Goal: Contribute content: Contribute content

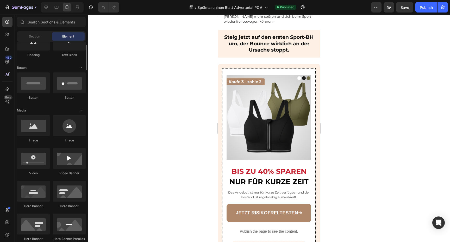
scroll to position [122, 0]
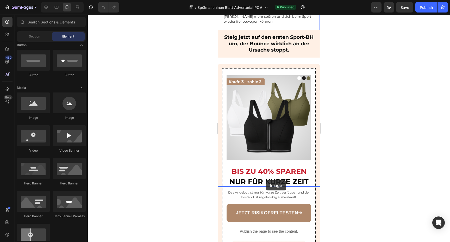
drag, startPoint x: 258, startPoint y: 122, endPoint x: 266, endPoint y: 180, distance: 58.4
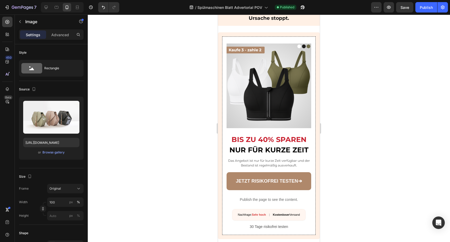
scroll to position [1013, 0]
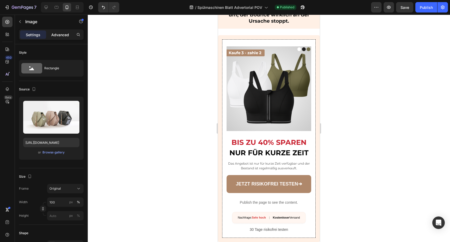
click at [59, 33] on p "Advanced" at bounding box center [60, 34] width 18 height 5
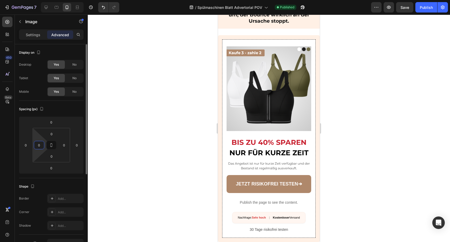
click at [40, 146] on input "0" at bounding box center [39, 145] width 8 height 8
type input "20"
click at [66, 146] on input "0" at bounding box center [64, 145] width 8 height 8
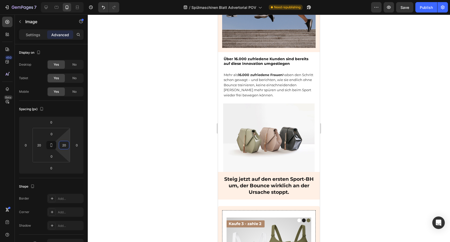
type input "20"
click at [257, 149] on img at bounding box center [268, 137] width 91 height 68
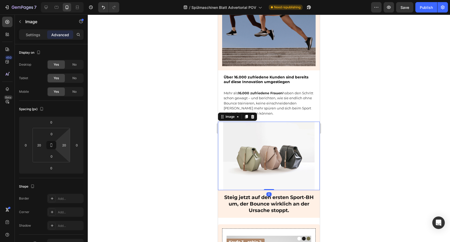
scroll to position [1114, 0]
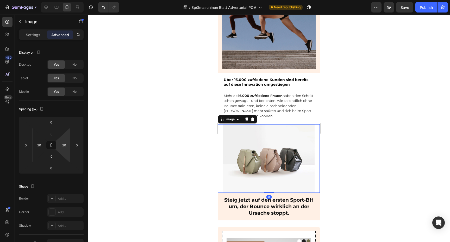
click at [336, 158] on div at bounding box center [269, 128] width 362 height 227
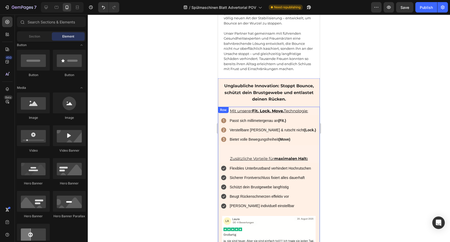
scroll to position [812, 0]
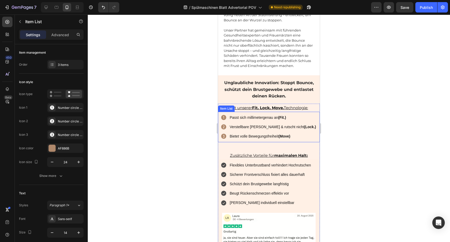
click at [223, 115] on icon at bounding box center [223, 117] width 5 height 5
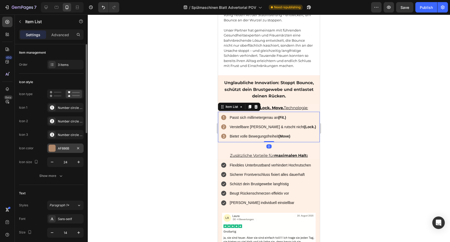
click at [64, 145] on div "AF886B" at bounding box center [65, 147] width 36 height 9
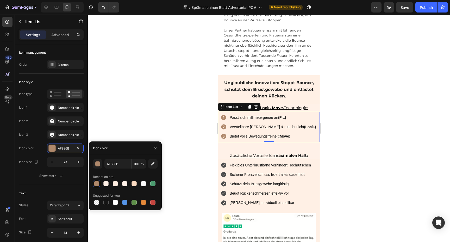
click at [117, 170] on div "AF886B 100 % Recent colors Suggested for you" at bounding box center [125, 182] width 65 height 47
click at [117, 167] on input "AF886B" at bounding box center [117, 163] width 27 height 9
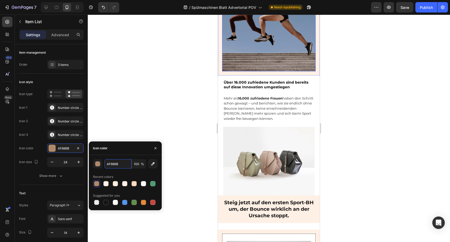
scroll to position [1117, 0]
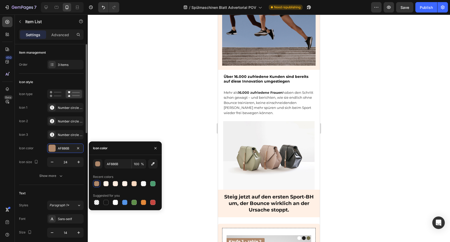
click at [40, 130] on div "Icon 2 Number circle two filled" at bounding box center [51, 134] width 65 height 9
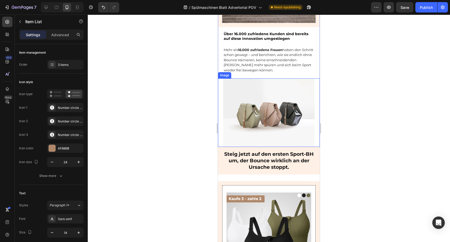
scroll to position [1161, 0]
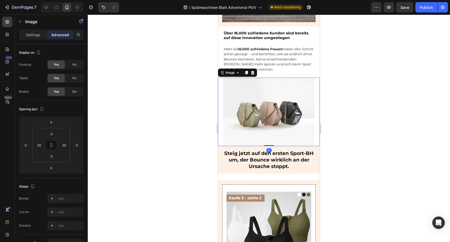
click at [271, 108] on img at bounding box center [268, 112] width 91 height 68
click at [28, 33] on p "Settings" at bounding box center [33, 34] width 15 height 5
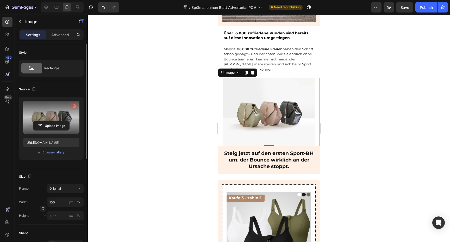
click at [74, 104] on icon "button" at bounding box center [74, 106] width 3 height 4
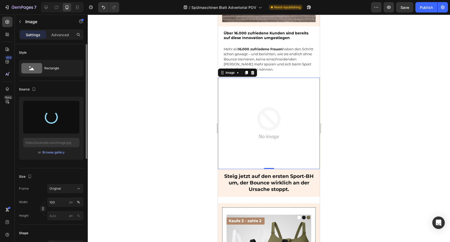
type input "[URL][DOMAIN_NAME]"
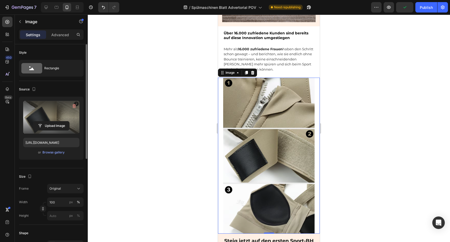
click at [344, 69] on div at bounding box center [269, 128] width 362 height 227
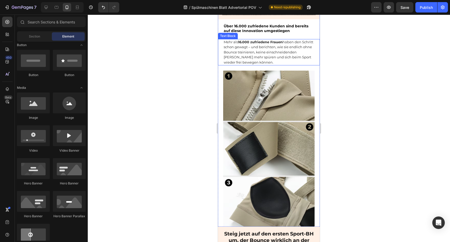
scroll to position [1167, 0]
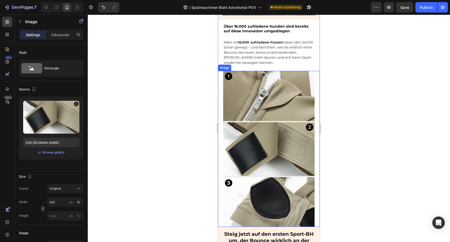
click at [293, 96] on img at bounding box center [268, 149] width 91 height 156
click at [59, 32] on p "Advanced" at bounding box center [60, 34] width 18 height 5
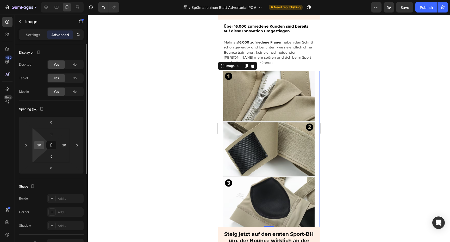
click at [37, 144] on input "20" at bounding box center [39, 145] width 8 height 8
type input "0"
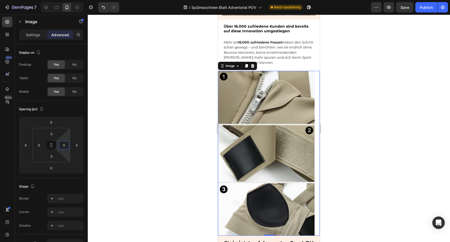
type input "0"
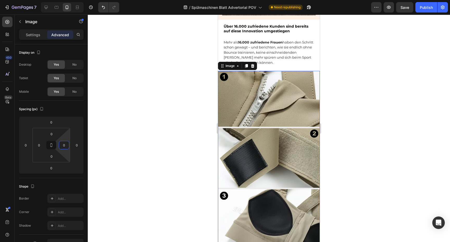
click at [113, 144] on div at bounding box center [269, 128] width 362 height 227
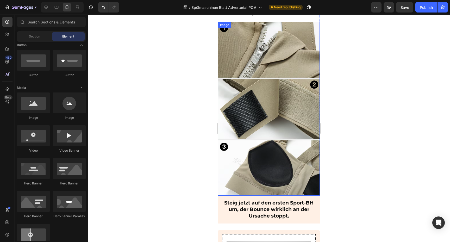
scroll to position [1212, 0]
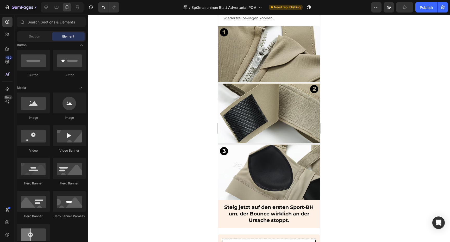
click at [354, 99] on div at bounding box center [269, 128] width 362 height 227
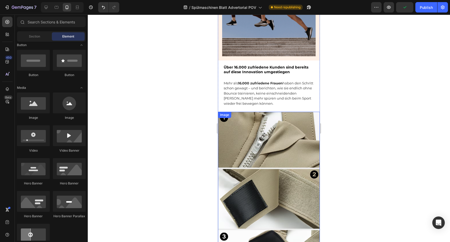
scroll to position [1121, 0]
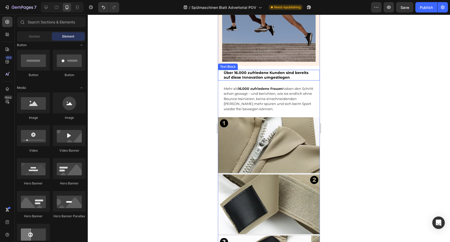
click at [333, 78] on div at bounding box center [269, 128] width 362 height 227
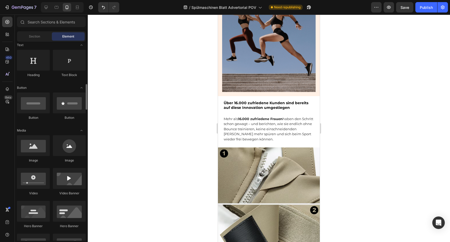
scroll to position [0, 0]
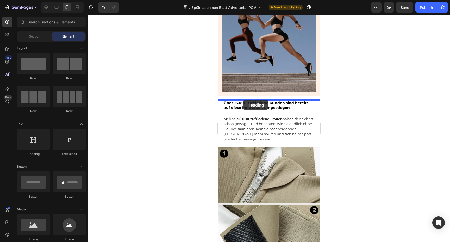
drag, startPoint x: 261, startPoint y: 159, endPoint x: 243, endPoint y: 100, distance: 61.6
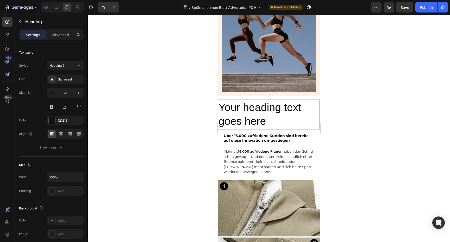
click at [263, 115] on h2 "Your heading text goes here" at bounding box center [269, 114] width 102 height 29
click at [263, 115] on p "Your heading text goes here" at bounding box center [268, 115] width 101 height 28
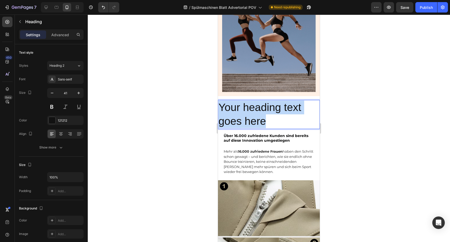
click at [263, 115] on p "Your heading text goes here" at bounding box center [268, 115] width 101 height 28
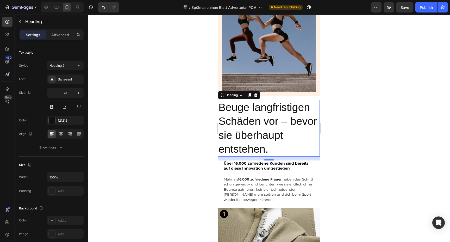
click at [335, 118] on div at bounding box center [269, 128] width 362 height 227
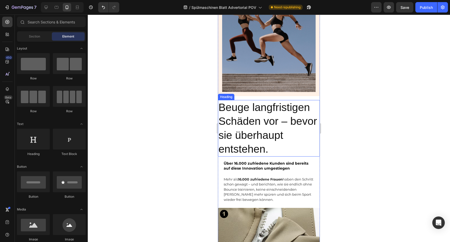
click at [294, 125] on p "Beuge langfristigen Schäden vor – bevor sie überhaupt entstehen." at bounding box center [268, 128] width 101 height 55
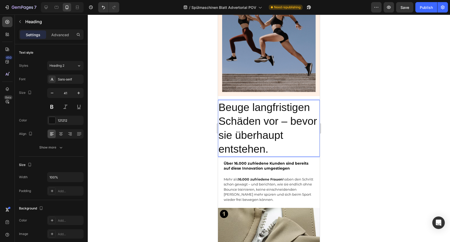
click at [294, 125] on p "Beuge langfristigen Schäden vor – bevor sie überhaupt entstehen." at bounding box center [268, 128] width 101 height 55
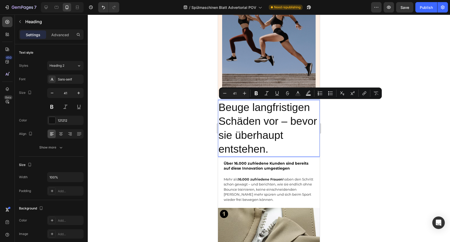
click at [236, 92] on input "41" at bounding box center [234, 93] width 10 height 6
type input "15"
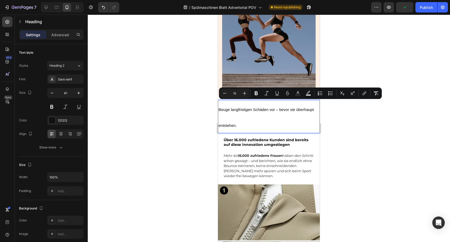
click at [298, 124] on p "Beuge langfristigen Schäden vor – bevor sie überhaupt entstehen." at bounding box center [268, 117] width 101 height 32
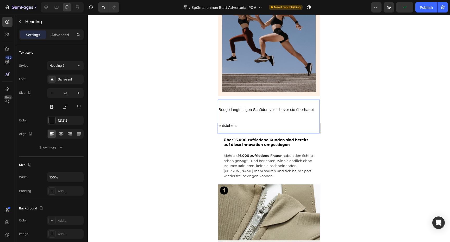
click at [298, 124] on p "Beuge langfristigen Schäden vor – bevor sie überhaupt entstehen." at bounding box center [268, 117] width 101 height 32
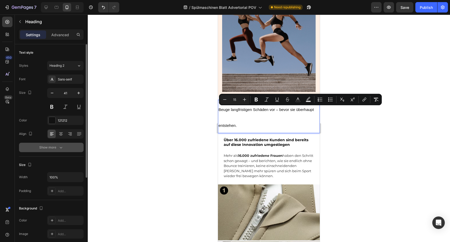
click at [64, 146] on button "Show more" at bounding box center [51, 147] width 65 height 9
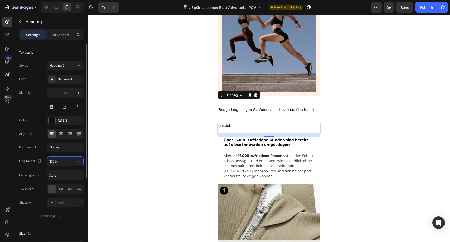
click at [55, 162] on input "130%" at bounding box center [65, 160] width 36 height 9
click at [69, 79] on div "Sans-serif" at bounding box center [70, 79] width 24 height 5
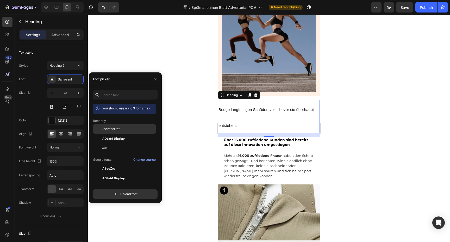
click at [115, 129] on span "Montserrat" at bounding box center [110, 129] width 17 height 5
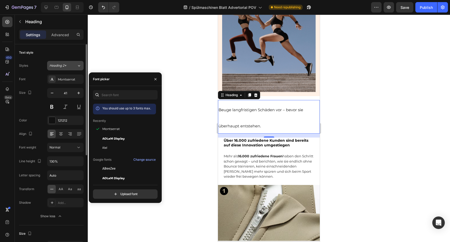
click at [70, 65] on div "Heading 2*" at bounding box center [59, 65] width 21 height 5
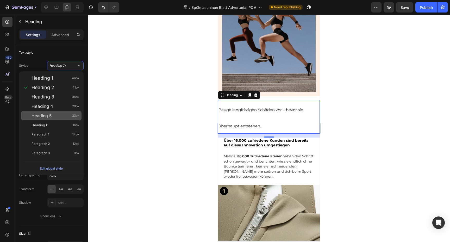
click at [57, 112] on div "Heading 5 23px" at bounding box center [51, 115] width 60 height 9
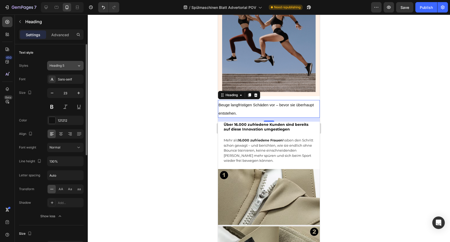
click at [65, 64] on div "Heading 5" at bounding box center [59, 65] width 21 height 5
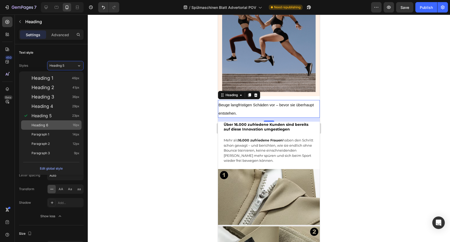
click at [66, 125] on div "Heading 6 16px" at bounding box center [56, 124] width 48 height 5
type input "16"
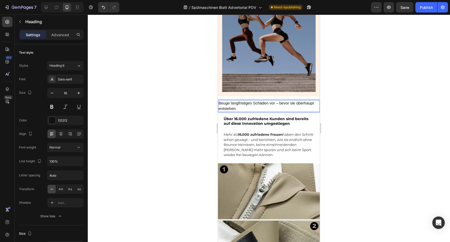
click at [298, 103] on span "Beuge langfristigen Schäden vor – bevor sie überhaupt entstehen." at bounding box center [265, 106] width 95 height 10
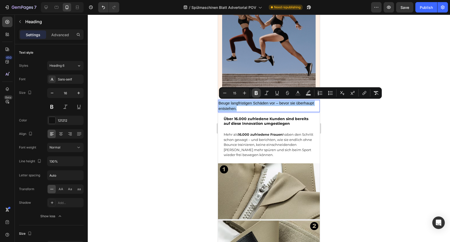
click at [258, 92] on icon "Editor contextual toolbar" at bounding box center [256, 92] width 5 height 5
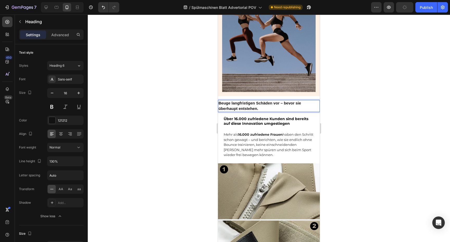
click at [242, 105] on p "Beuge langfristigen Schäden vor – bevor sie überhaupt entstehen." at bounding box center [268, 106] width 101 height 11
click at [342, 105] on div at bounding box center [269, 128] width 362 height 227
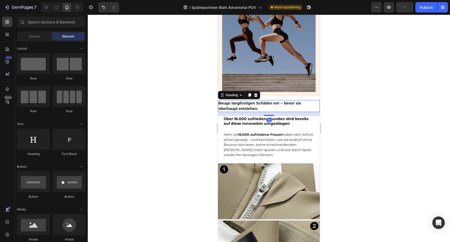
click at [296, 105] on strong "Beuge langfristigen Schäden vor – bevor sie überhaupt entstehen." at bounding box center [259, 106] width 83 height 10
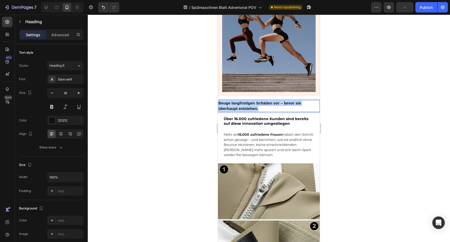
click at [296, 105] on strong "Beuge langfristigen Schäden vor – bevor sie überhaupt entstehen." at bounding box center [259, 106] width 83 height 10
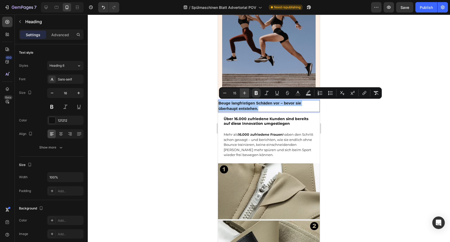
click at [242, 93] on icon "Editor contextual toolbar" at bounding box center [244, 92] width 5 height 5
type input "18"
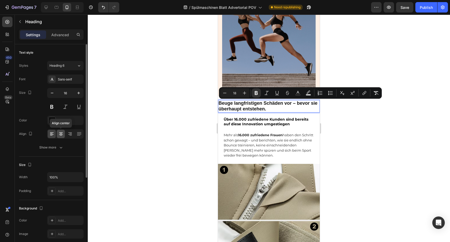
click at [59, 135] on icon at bounding box center [60, 133] width 5 height 5
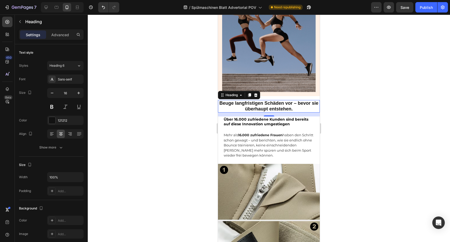
click at [335, 113] on div at bounding box center [269, 128] width 362 height 227
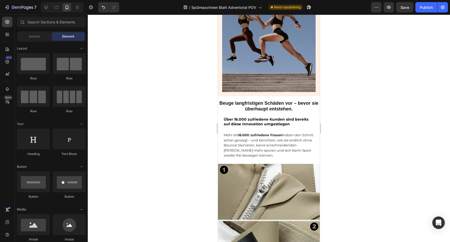
click at [302, 112] on div "Mit unserer Fit. Lock. Move. Technologie: Text Block Passt sich millimetergenau…" at bounding box center [269, 79] width 102 height 516
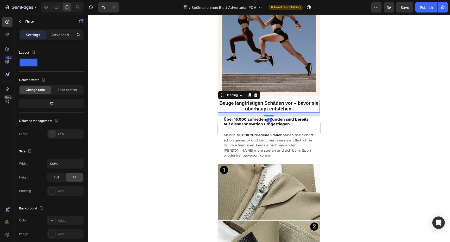
click at [301, 104] on strong "Beuge langfristigen Schäden vor – bevor sie überhaupt entstehen." at bounding box center [268, 106] width 99 height 11
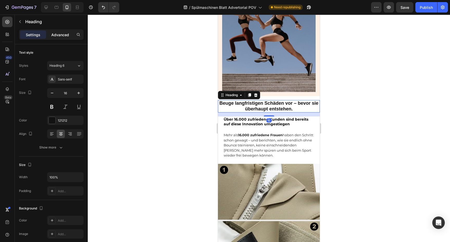
click at [63, 38] on div "Advanced" at bounding box center [60, 34] width 26 height 8
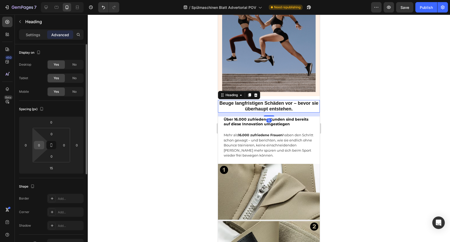
click at [36, 148] on input "0" at bounding box center [39, 145] width 8 height 8
type input "20"
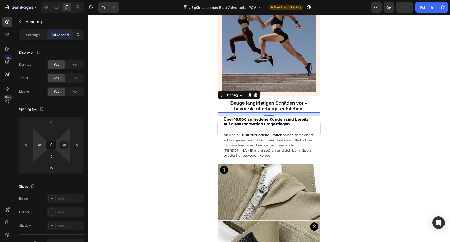
click at [128, 130] on div at bounding box center [269, 128] width 362 height 227
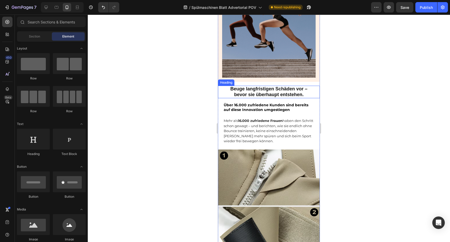
scroll to position [1106, 0]
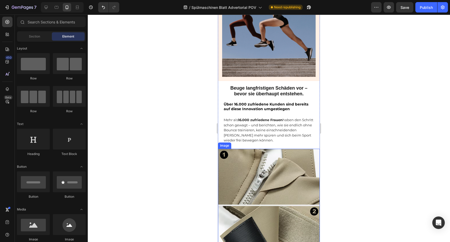
click at [248, 165] on img at bounding box center [269, 236] width 102 height 174
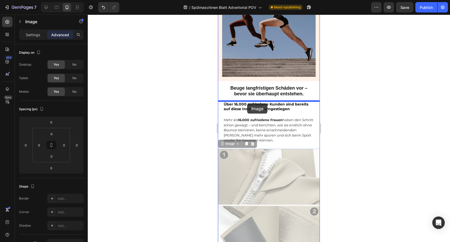
drag, startPoint x: 229, startPoint y: 143, endPoint x: 247, endPoint y: 103, distance: 44.2
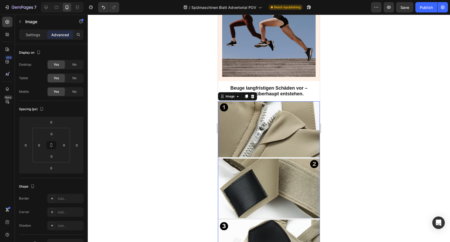
click at [353, 134] on div at bounding box center [269, 128] width 362 height 227
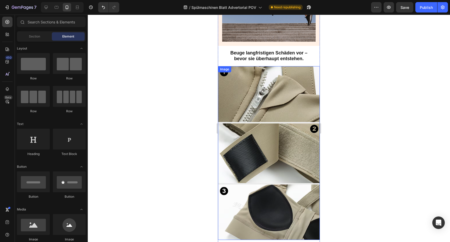
scroll to position [1133, 0]
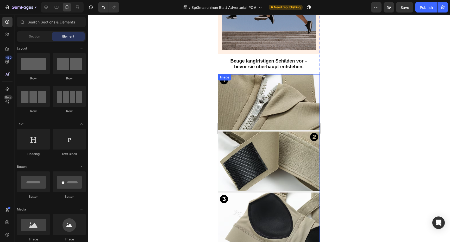
click at [256, 103] on img at bounding box center [269, 161] width 102 height 174
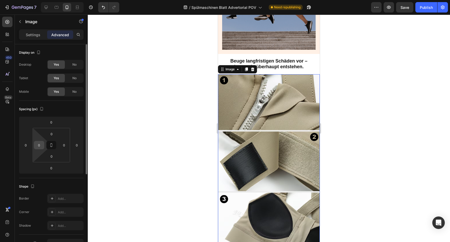
click at [39, 144] on input "0" at bounding box center [39, 145] width 8 height 8
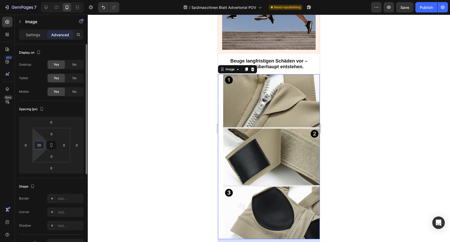
type input "20"
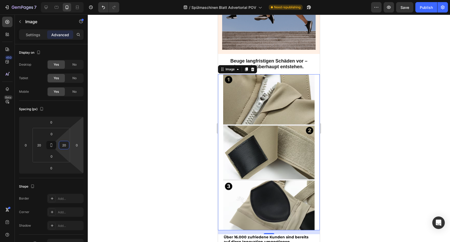
type input "20"
click at [103, 135] on div at bounding box center [269, 128] width 362 height 227
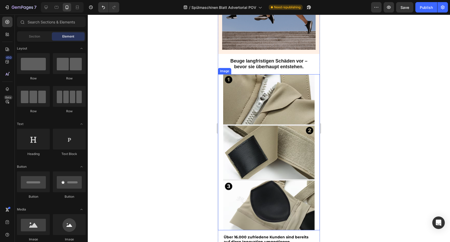
click at [231, 135] on img at bounding box center [268, 152] width 91 height 156
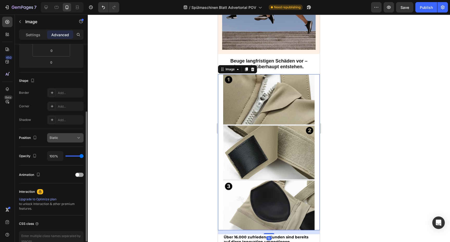
scroll to position [107, 0]
click at [60, 104] on div "Add..." at bounding box center [70, 105] width 24 height 5
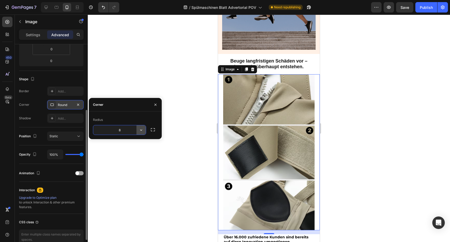
click at [142, 131] on icon "button" at bounding box center [141, 129] width 5 height 5
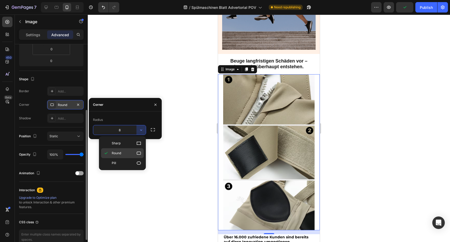
click at [123, 154] on p "Round" at bounding box center [127, 152] width 30 height 5
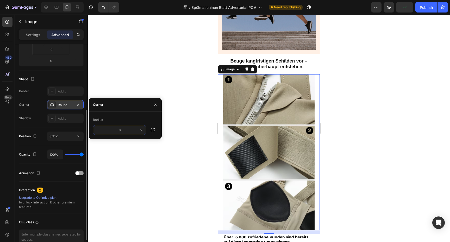
click at [123, 129] on input "8" at bounding box center [119, 129] width 53 height 9
type input "20"
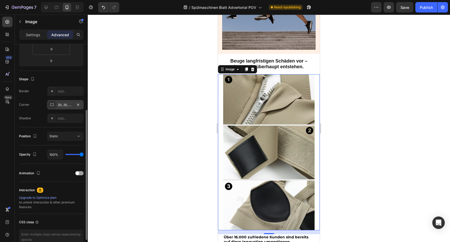
click at [184, 85] on div at bounding box center [269, 128] width 362 height 227
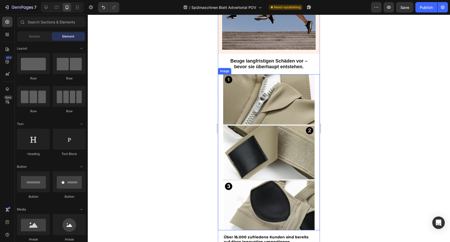
click at [259, 85] on img at bounding box center [268, 152] width 91 height 156
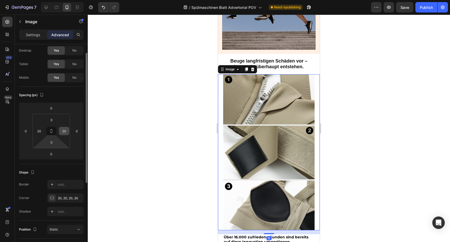
scroll to position [45, 0]
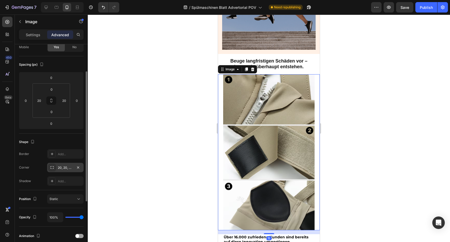
click at [61, 167] on div "20, 20, 20, 20" at bounding box center [65, 167] width 15 height 5
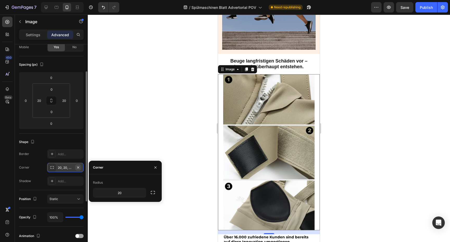
click at [79, 167] on icon "button" at bounding box center [78, 167] width 4 height 4
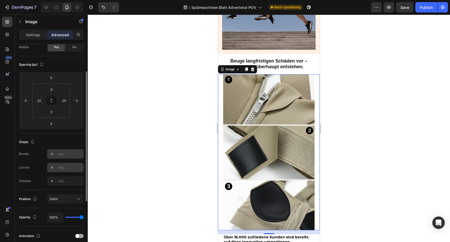
click at [67, 154] on div "Add..." at bounding box center [70, 154] width 24 height 5
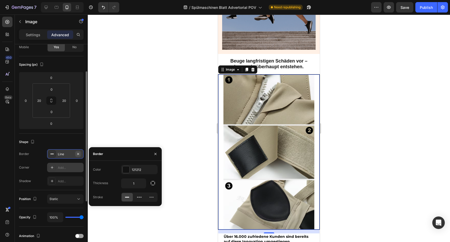
click at [80, 154] on icon "button" at bounding box center [78, 154] width 4 height 4
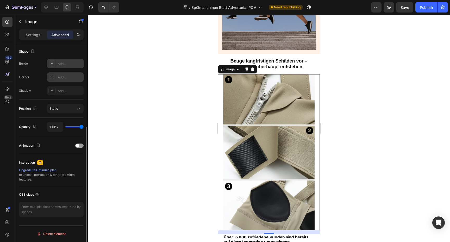
scroll to position [0, 0]
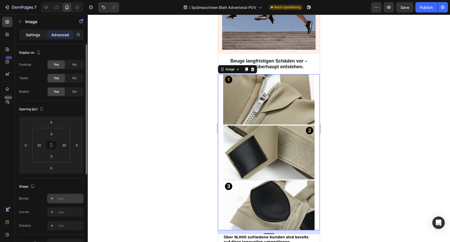
click at [36, 36] on p "Settings" at bounding box center [33, 34] width 15 height 5
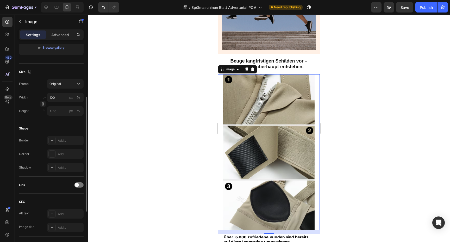
scroll to position [105, 0]
click at [64, 158] on div "Add..." at bounding box center [65, 153] width 36 height 9
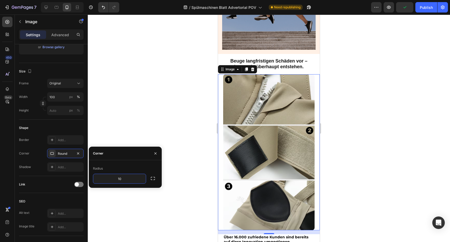
type input "1"
type input "5"
type input "6"
type input "4"
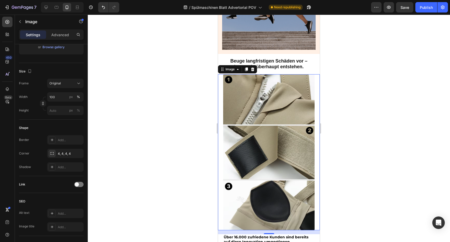
click at [199, 116] on div at bounding box center [269, 128] width 362 height 227
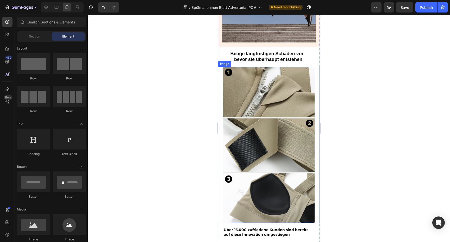
scroll to position [1134, 0]
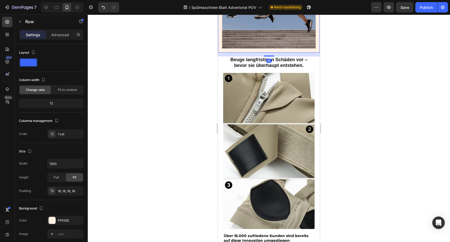
click at [271, 55] on div "15" at bounding box center [269, 55] width 102 height 4
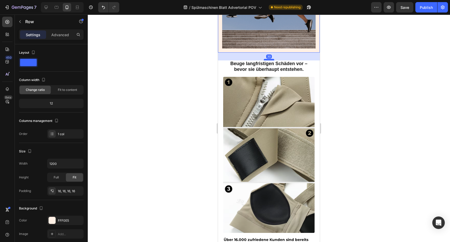
drag, startPoint x: 271, startPoint y: 55, endPoint x: 271, endPoint y: 59, distance: 3.9
click at [271, 59] on div at bounding box center [269, 60] width 10 height 2
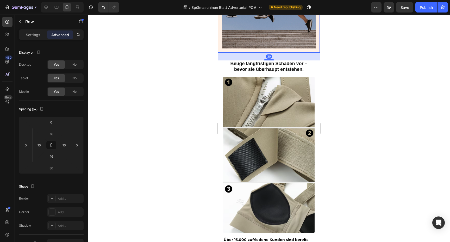
click at [358, 65] on div at bounding box center [269, 128] width 362 height 227
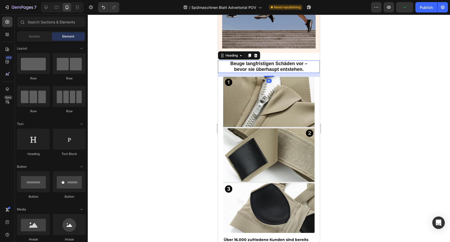
click at [290, 70] on strong "Beuge langfristigen Schäden vor – bevor sie überhaupt entstehen." at bounding box center [268, 66] width 77 height 11
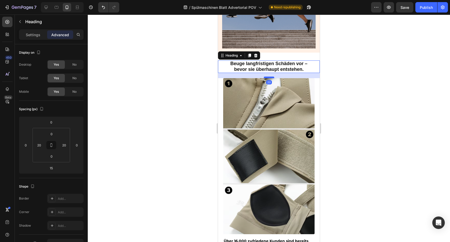
click at [272, 77] on div at bounding box center [269, 78] width 10 height 2
type input "20"
click at [368, 74] on div at bounding box center [269, 128] width 362 height 227
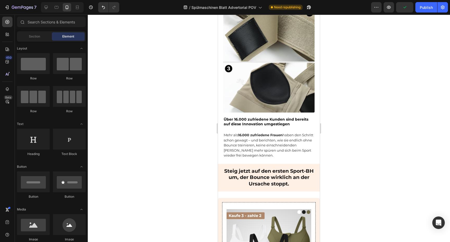
scroll to position [1260, 0]
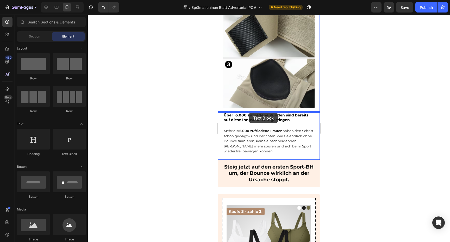
drag, startPoint x: 286, startPoint y: 154, endPoint x: 249, endPoint y: 113, distance: 55.9
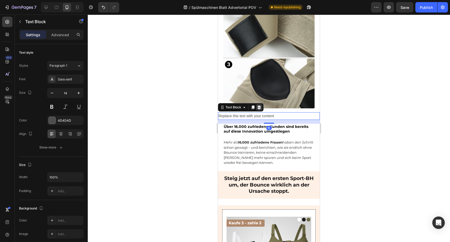
click at [256, 106] on div at bounding box center [259, 107] width 6 height 6
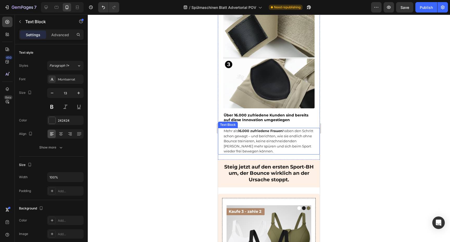
click at [250, 137] on p "Mehr als 16.000 zufriedene Frauen haben den Schritt schon gewagt – und berichte…" at bounding box center [269, 141] width 90 height 26
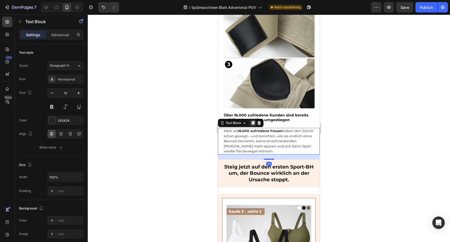
click at [253, 123] on icon at bounding box center [253, 123] width 3 height 4
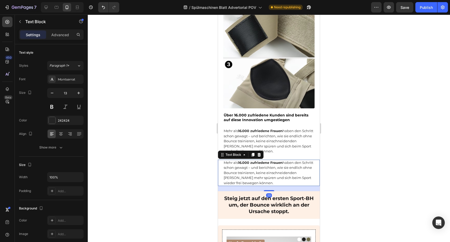
scroll to position [96, 0]
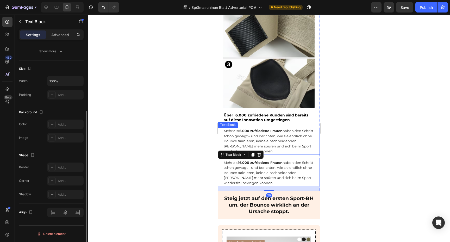
click at [236, 135] on p "Mehr als 16.000 zufriedene Frauen haben den Schritt schon gewagt – und berichte…" at bounding box center [269, 141] width 90 height 26
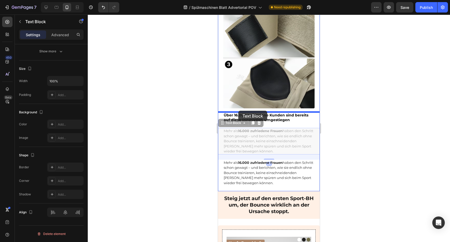
drag, startPoint x: 224, startPoint y: 121, endPoint x: 238, endPoint y: 111, distance: 17.5
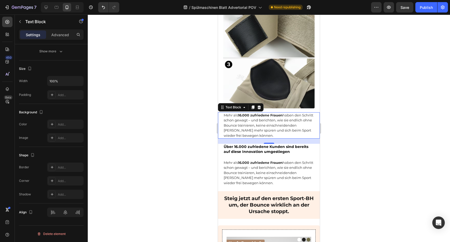
click at [324, 137] on div at bounding box center [269, 128] width 362 height 227
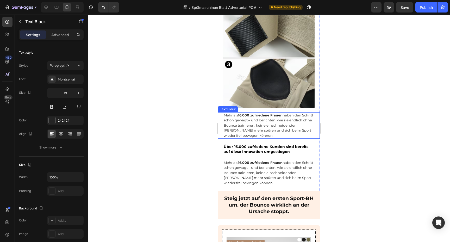
click at [271, 121] on p "Mehr als 16.000 zufriedene Frauen haben den Schritt schon gewagt – und berichte…" at bounding box center [269, 126] width 90 height 26
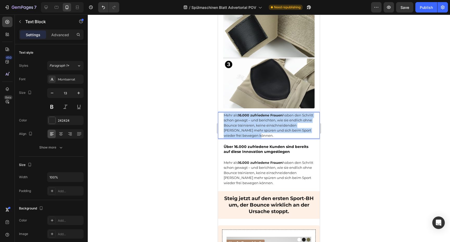
click at [271, 121] on p "Mehr als 16.000 zufriedene Frauen haben den Schritt schon gewagt – und berichte…" at bounding box center [269, 126] width 90 height 26
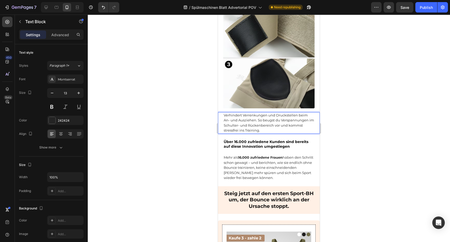
click at [223, 114] on div "Verhindert Verrenkungen und Druckstellen beim An- und Ausziehen. So beugst du V…" at bounding box center [269, 122] width 102 height 21
click at [223, 114] on div "Verhindert Verrenkungen und Druckstellen beim An- und Ausziehen. So beugst du V…" at bounding box center [268, 122] width 91 height 21
click at [339, 119] on div at bounding box center [269, 128] width 362 height 227
click at [299, 120] on p "Verhindert Verrenkungen und Druckstellen beim An- und Ausziehen. So beugst du V…" at bounding box center [269, 123] width 90 height 20
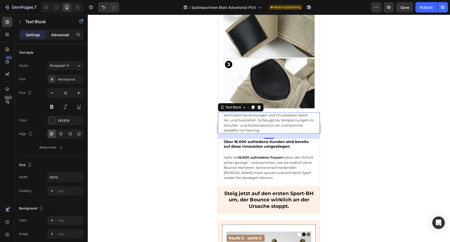
click at [54, 35] on p "Advanced" at bounding box center [60, 34] width 18 height 5
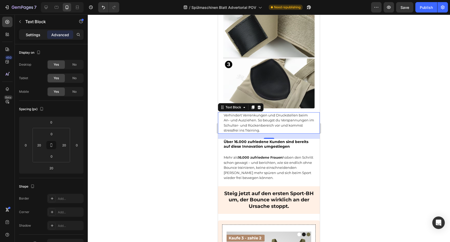
click at [38, 34] on p "Settings" at bounding box center [33, 34] width 15 height 5
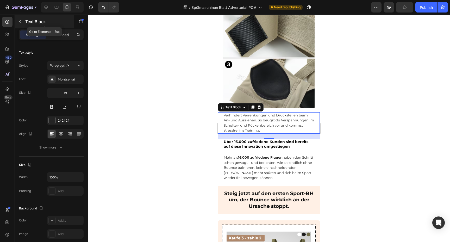
click at [23, 18] on button "button" at bounding box center [20, 21] width 8 height 8
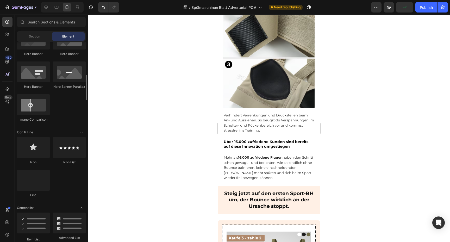
scroll to position [252, 0]
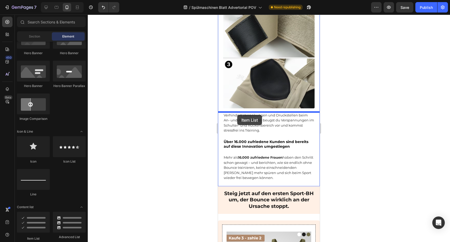
drag, startPoint x: 251, startPoint y: 244, endPoint x: 237, endPoint y: 115, distance: 129.9
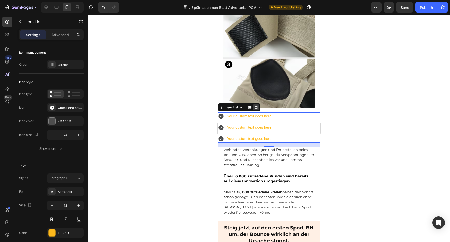
click at [255, 107] on icon at bounding box center [256, 107] width 4 height 4
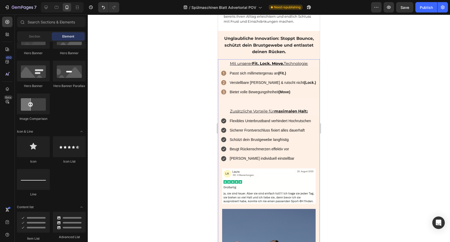
scroll to position [856, 0]
click at [305, 79] on div "Passt sich millimetergenau an (Fit.) Verstellbare [PERSON_NAME] & rutscht nicht…" at bounding box center [269, 83] width 102 height 30
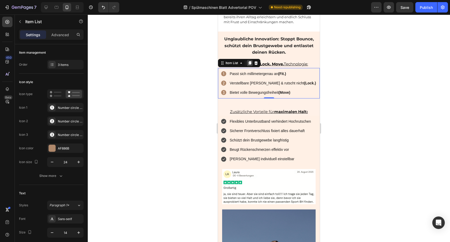
click at [249, 61] on icon at bounding box center [249, 63] width 3 height 4
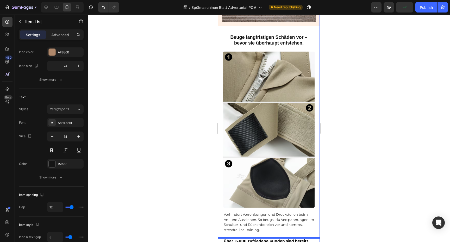
scroll to position [1202, 0]
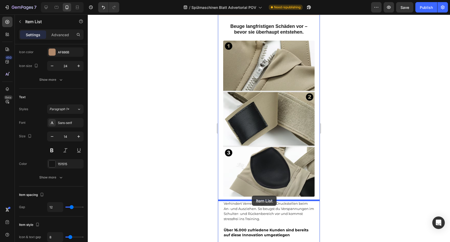
drag, startPoint x: 225, startPoint y: 92, endPoint x: 252, endPoint y: 196, distance: 106.7
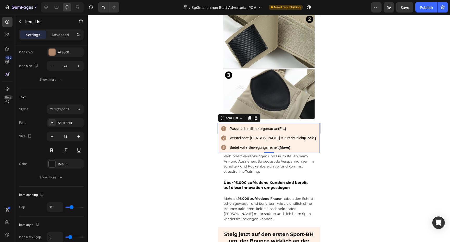
scroll to position [1251, 0]
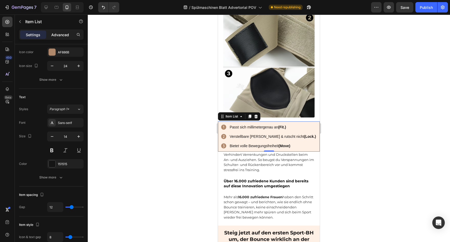
click at [65, 34] on p "Advanced" at bounding box center [60, 34] width 18 height 5
type input "100%"
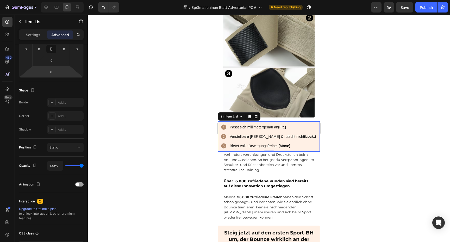
click at [165, 125] on div at bounding box center [269, 128] width 362 height 227
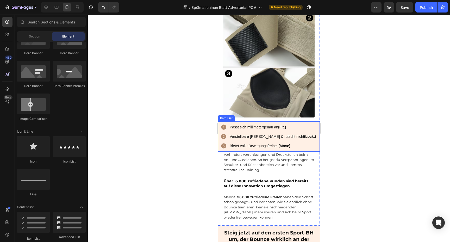
click at [313, 136] on div "Passt sich millimetergenau an (Fit.) Verstellbare [PERSON_NAME] & rutscht nicht…" at bounding box center [269, 136] width 102 height 30
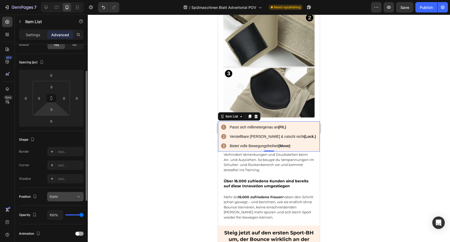
scroll to position [32, 0]
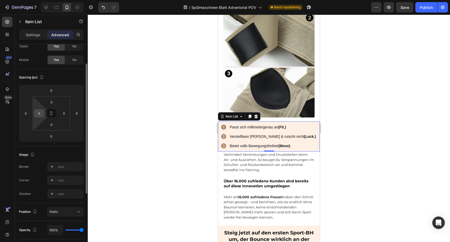
click at [42, 115] on input "0" at bounding box center [39, 113] width 8 height 8
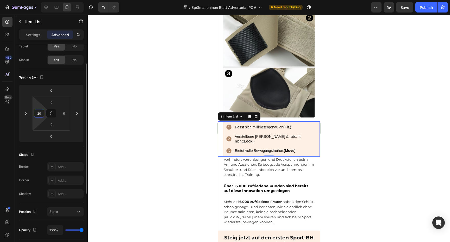
type input "20"
click at [29, 32] on div "Settings" at bounding box center [33, 34] width 26 height 8
type input "8"
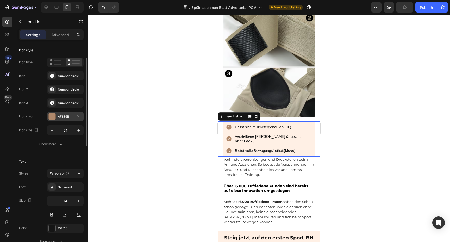
click at [66, 116] on div "AF886B" at bounding box center [65, 116] width 15 height 5
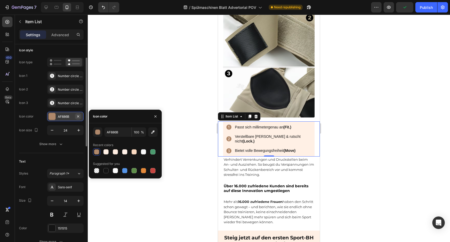
click at [77, 116] on icon "button" at bounding box center [78, 116] width 4 height 4
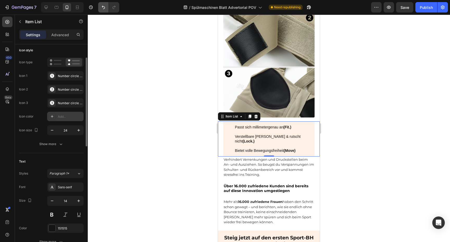
click at [98, 9] on button "Undo/Redo" at bounding box center [103, 7] width 10 height 10
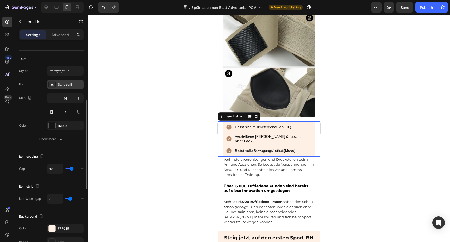
scroll to position [152, 0]
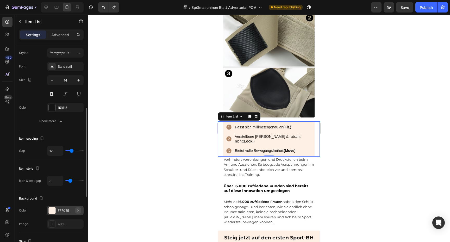
click at [80, 210] on icon "button" at bounding box center [78, 210] width 4 height 4
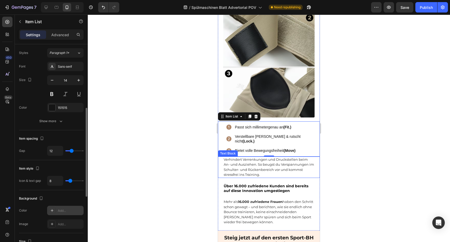
click at [286, 166] on p "Verhindert Verrenkungen und Druckstellen beim An- und Ausziehen. So beugst du V…" at bounding box center [269, 167] width 90 height 20
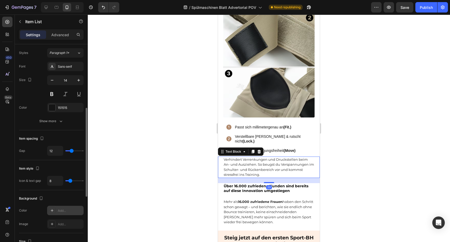
scroll to position [0, 0]
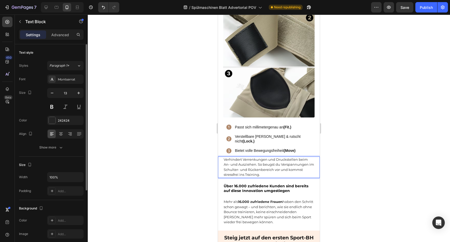
click at [286, 166] on p "Verhindert Verrenkungen und Druckstellen beim An- und Ausziehen. So beugst du V…" at bounding box center [269, 167] width 90 height 20
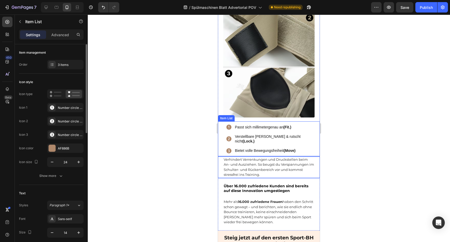
click at [272, 125] on p "Passt sich millimetergenau an (Fit.)" at bounding box center [273, 127] width 76 height 5
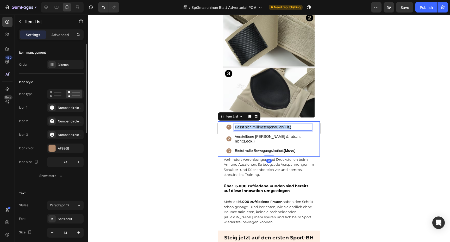
click at [272, 125] on p "Passt sich millimetergenau an (Fit.)" at bounding box center [273, 127] width 76 height 5
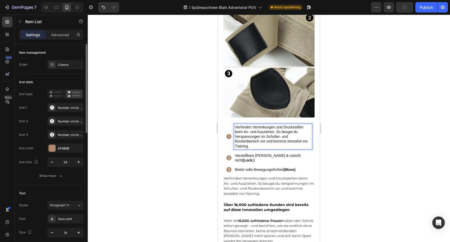
click at [326, 133] on div at bounding box center [269, 128] width 362 height 227
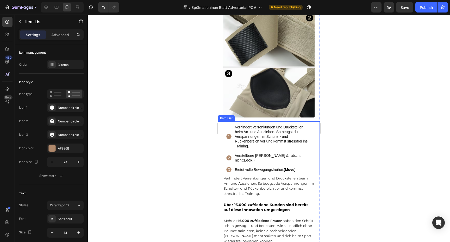
click at [283, 133] on p "Verhindert Verrenkungen und Druckstellen beim An- und Ausziehen. So beugst du V…" at bounding box center [273, 137] width 76 height 24
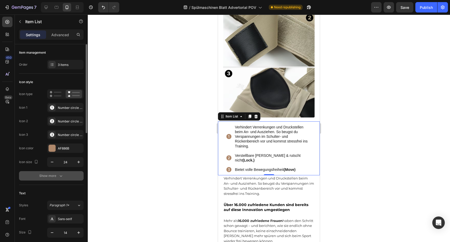
click at [64, 175] on button "Show more" at bounding box center [51, 175] width 65 height 9
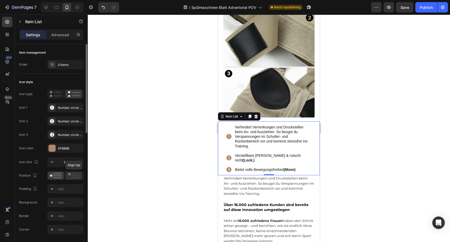
click at [70, 177] on icon at bounding box center [74, 176] width 12 height 6
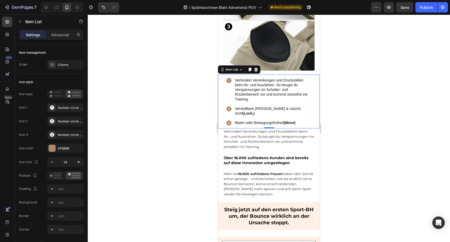
scroll to position [1299, 0]
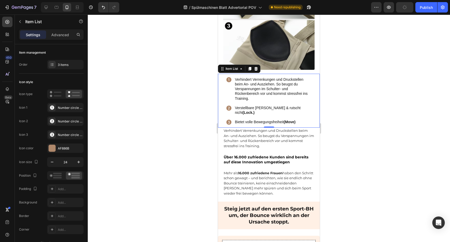
click at [360, 92] on div at bounding box center [269, 128] width 362 height 227
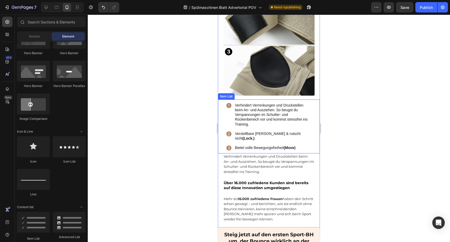
scroll to position [1275, 0]
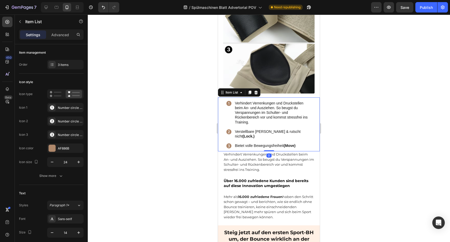
click at [260, 118] on p "Verhindert Verrenkungen und Druckstellen beim An- und Ausziehen. So beugst du V…" at bounding box center [273, 113] width 76 height 24
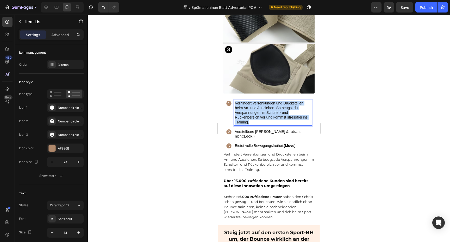
click at [260, 118] on p "Verhindert Verrenkungen und Druckstellen beim An- und Ausziehen. So beugst du V…" at bounding box center [273, 113] width 76 height 24
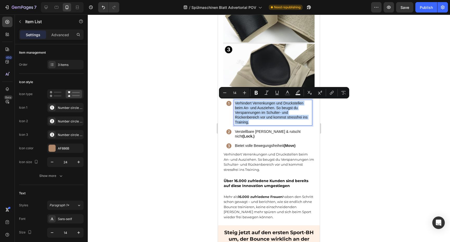
click at [260, 118] on p "Verhindert Verrenkungen und Druckstellen beim An- und Ausziehen. So beugst du V…" at bounding box center [273, 113] width 76 height 24
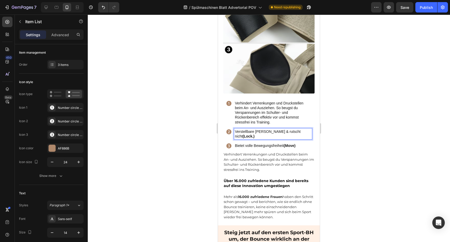
click at [250, 130] on p "Verstellbare [PERSON_NAME] & rutscht nicht (Lock.)" at bounding box center [273, 133] width 76 height 9
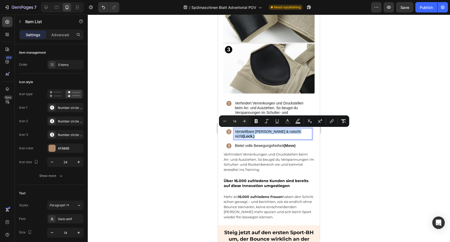
click at [250, 130] on p "Verstellbare [PERSON_NAME] & rutscht nicht (Lock.)" at bounding box center [273, 133] width 76 height 9
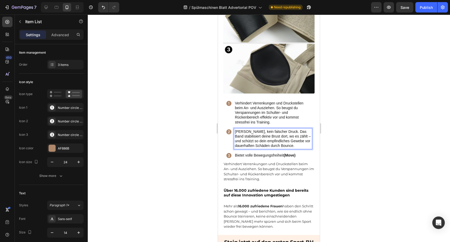
click at [335, 137] on div at bounding box center [269, 128] width 362 height 227
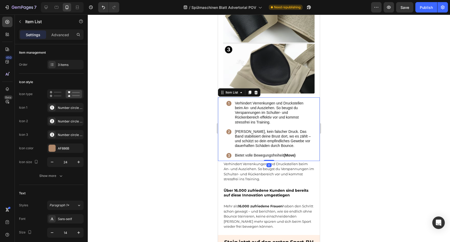
click at [317, 114] on div "Verhindert Verrenkungen und Druckstellen beim An- und Ausziehen. So beugst du V…" at bounding box center [269, 129] width 102 height 64
click at [59, 34] on p "Advanced" at bounding box center [60, 34] width 18 height 5
type input "100%"
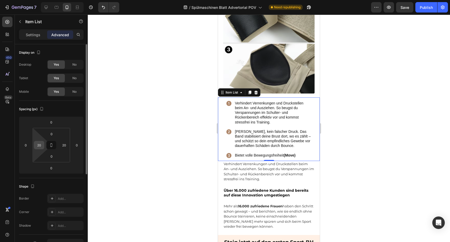
click at [39, 148] on input "20" at bounding box center [39, 145] width 8 height 8
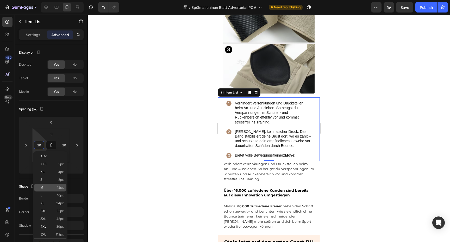
click at [44, 185] on div "M 12px" at bounding box center [50, 188] width 32 height 8
type input "12"
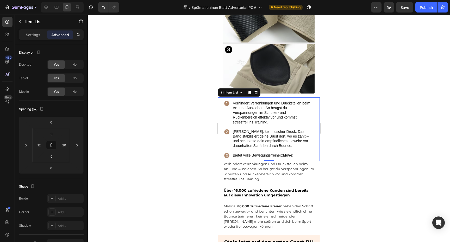
click at [194, 133] on div at bounding box center [269, 128] width 362 height 227
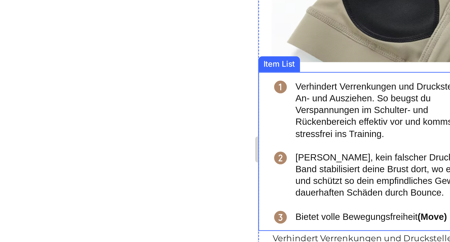
click at [202, 127] on div at bounding box center [269, 128] width 362 height 227
click at [201, 93] on div at bounding box center [269, 128] width 362 height 227
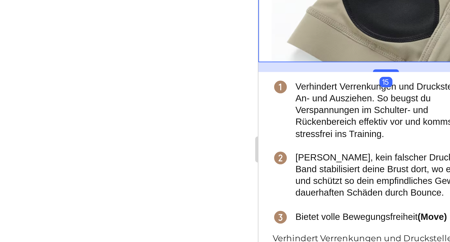
click at [208, 88] on div at bounding box center [269, 128] width 362 height 227
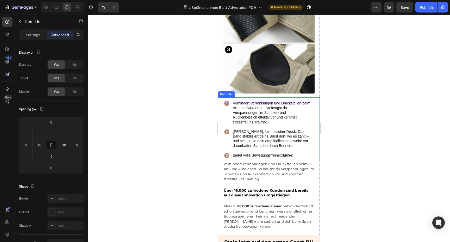
click at [318, 130] on div "Verhindert Verrenkungen und Druckstellen beim An- und Ausziehen. So beugst du V…" at bounding box center [269, 129] width 102 height 64
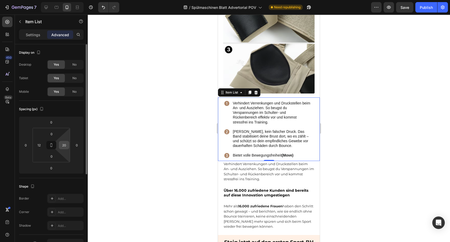
click at [66, 145] on input "20" at bounding box center [64, 145] width 8 height 8
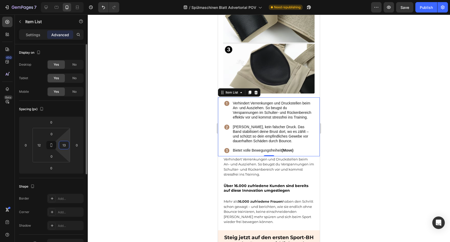
type input "1"
type input "12"
click at [331, 140] on div at bounding box center [269, 128] width 362 height 227
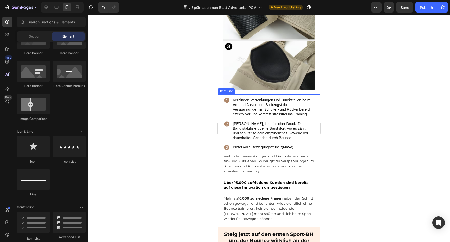
scroll to position [1279, 0]
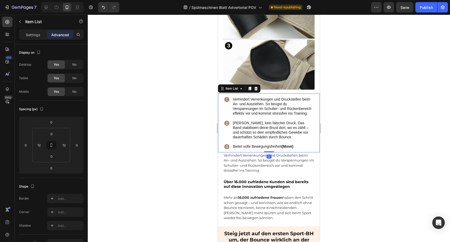
click at [253, 147] on p "Bietet volle Bewegungsfreiheit (Move)" at bounding box center [273, 146] width 80 height 5
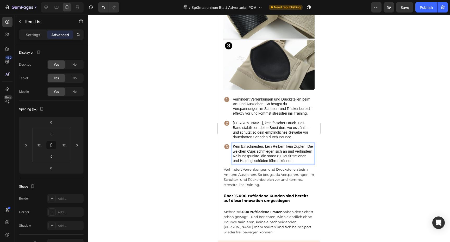
click at [250, 147] on p "Kein Einschneiden, kein Reiben, kein Zupfen. Die weichen Cups schmiegen sich an…" at bounding box center [273, 153] width 80 height 19
click at [295, 160] on p "[PERSON_NAME], kein Reiben, kein Zupfen. Die weichen Cups schmiegen sich an und…" at bounding box center [273, 153] width 80 height 19
click at [257, 151] on p "[PERSON_NAME], kein Reiben, kein Zupfen. Die weichen Cups schmiegen sich an und…" at bounding box center [273, 153] width 80 height 19
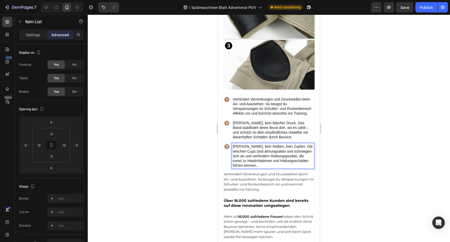
click at [249, 156] on p "[PERSON_NAME], kein Reiben, kein Zupfen. Die weichen Cups sind atmungsaktiv und…" at bounding box center [273, 156] width 80 height 24
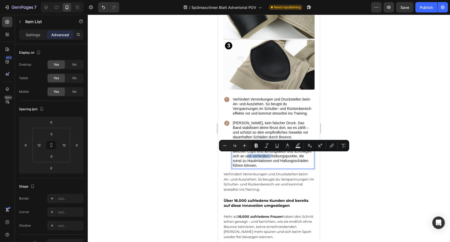
drag, startPoint x: 249, startPoint y: 156, endPoint x: 252, endPoint y: 156, distance: 3.4
click at [252, 156] on p "[PERSON_NAME], kein Reiben, kein Zupfen. Die weichen Cups sind atmungsaktiv und…" at bounding box center [273, 156] width 80 height 24
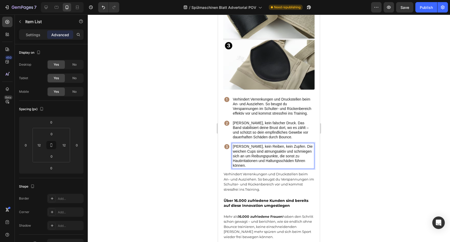
click at [277, 156] on p "[PERSON_NAME], kein Reiben, kein Zupfen. Die weichen Cups sind atmungsaktiv und…" at bounding box center [273, 156] width 80 height 24
click at [282, 154] on p "[PERSON_NAME], kein Reiben, kein Zupfen. Die weichen Cups sind atmungsaktiv und…" at bounding box center [273, 156] width 80 height 24
click at [303, 156] on p "[PERSON_NAME], kein Reiben, kein Zupfen. Die weichen Cups sind atmungsaktiv und…" at bounding box center [273, 156] width 80 height 24
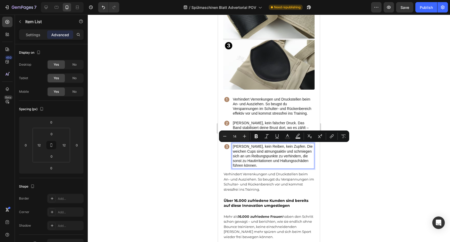
copy p "[PERSON_NAME], kein Reiben, kein Zupfen. Die weichen Cups sind atmungsaktiv und…"
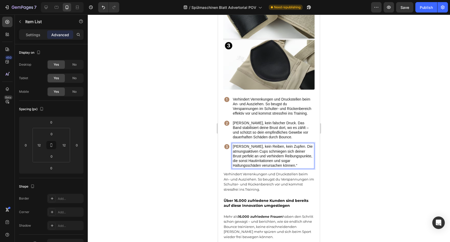
click at [349, 171] on div at bounding box center [269, 128] width 362 height 227
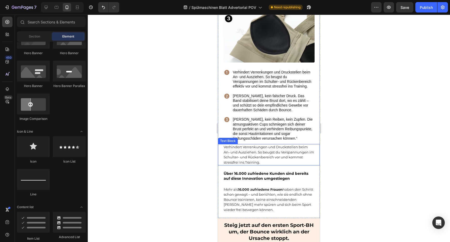
scroll to position [1310, 0]
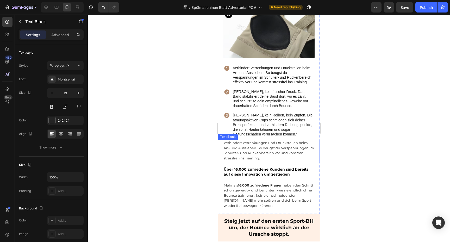
click at [296, 142] on p "Verhindert Verrenkungen und Druckstellen beim An- und Ausziehen. So beugst du V…" at bounding box center [269, 150] width 90 height 20
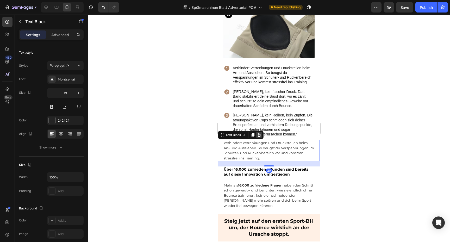
click at [259, 135] on icon at bounding box center [259, 135] width 4 height 4
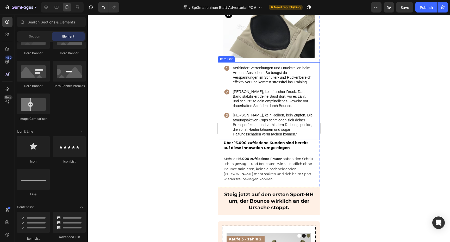
click at [294, 130] on p "[PERSON_NAME], kein Reiben, kein Zupfen. Die atmungsaktiven Cups schmiegen sich…" at bounding box center [273, 125] width 80 height 24
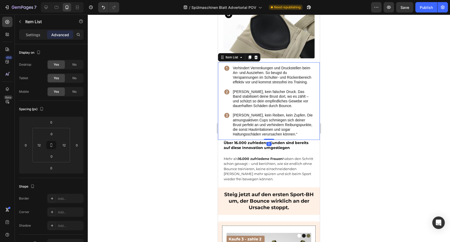
click at [314, 138] on div "Verhindert Verrenkungen und Druckstellen beim An- und Ausziehen. So beugst du V…" at bounding box center [269, 101] width 96 height 78
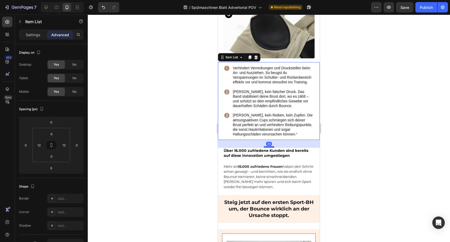
drag, startPoint x: 270, startPoint y: 138, endPoint x: 270, endPoint y: 146, distance: 7.8
click at [270, 146] on div at bounding box center [269, 147] width 10 height 2
type input "30"
click at [343, 143] on div at bounding box center [269, 128] width 362 height 227
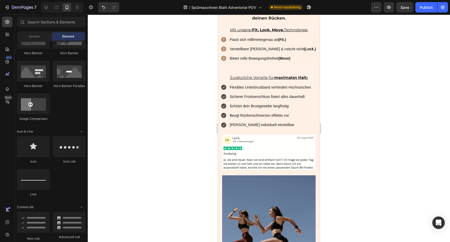
scroll to position [886, 0]
click at [341, 112] on div at bounding box center [269, 128] width 362 height 227
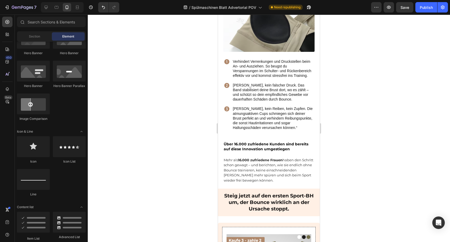
scroll to position [1323, 0]
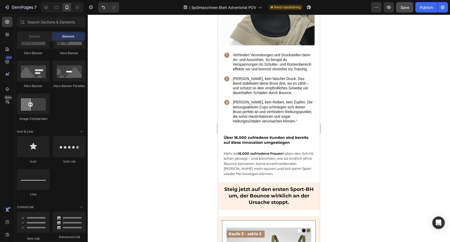
click at [406, 8] on span "Save" at bounding box center [404, 7] width 9 height 4
click at [420, 8] on div "Publish" at bounding box center [426, 7] width 13 height 5
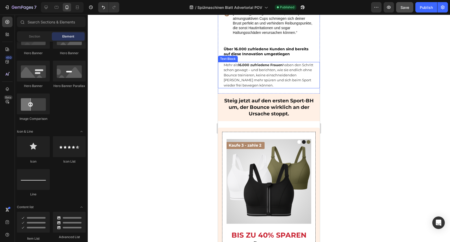
scroll to position [1399, 0]
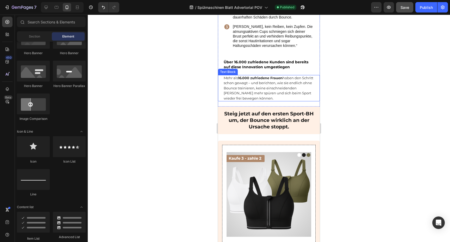
click at [286, 97] on p "Mehr als 16.000 zufriedene Frauen haben den Schritt schon gewagt – und berichte…" at bounding box center [269, 89] width 90 height 26
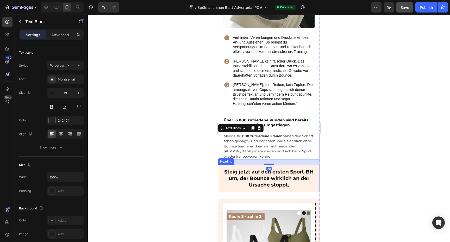
scroll to position [1340, 0]
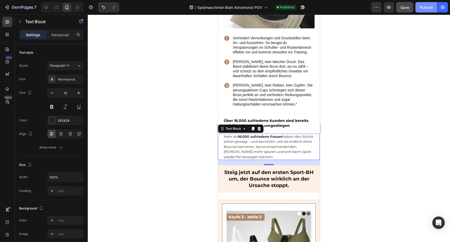
click at [418, 8] on button "Publish" at bounding box center [426, 7] width 22 height 10
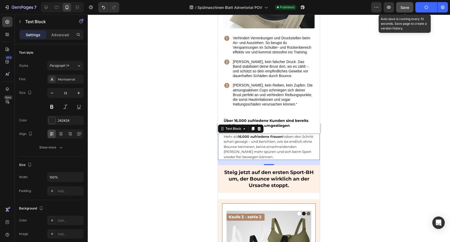
drag, startPoint x: 411, startPoint y: 8, endPoint x: 75, endPoint y: 82, distance: 344.3
click at [411, 8] on button "Save" at bounding box center [404, 7] width 17 height 10
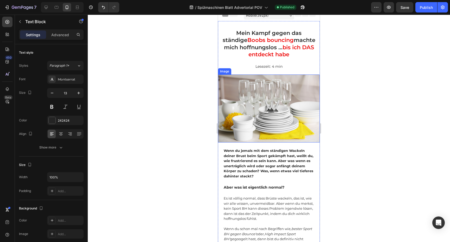
scroll to position [0, 0]
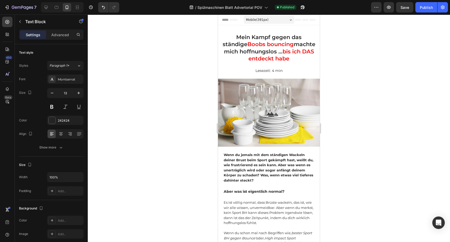
click at [229, 19] on span "Header" at bounding box center [233, 19] width 11 height 5
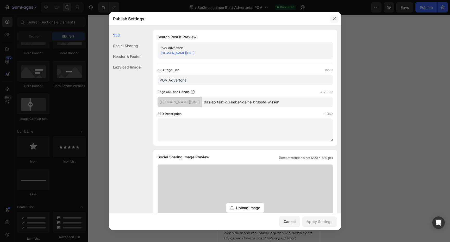
click at [335, 17] on icon "button" at bounding box center [334, 19] width 4 height 4
